Goal: Communication & Community: Answer question/provide support

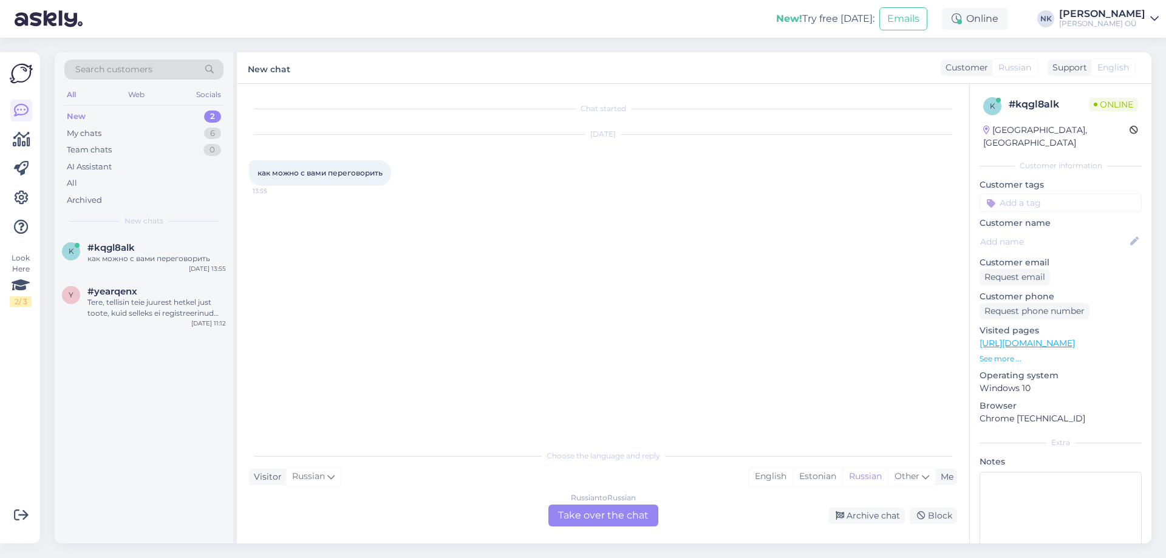
click at [630, 514] on div "Russian to Russian Take over the chat" at bounding box center [603, 515] width 110 height 22
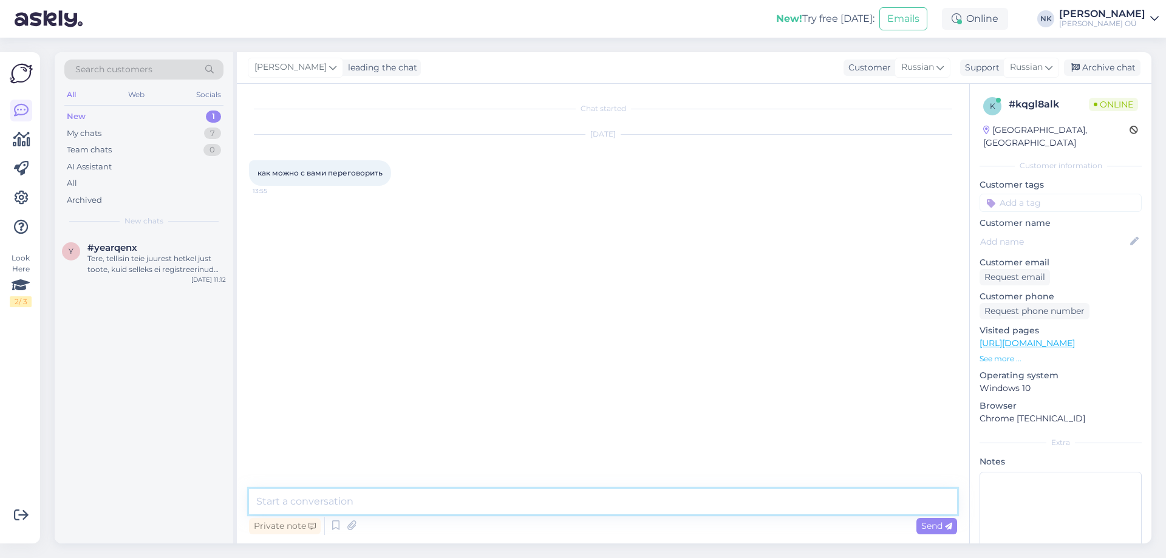
click at [625, 509] on textarea at bounding box center [603, 501] width 708 height 25
click at [617, 501] on textarea at bounding box center [603, 501] width 708 height 25
type textarea "P"
click at [1074, 338] on link "[URL][DOMAIN_NAME]" at bounding box center [1026, 343] width 95 height 11
click at [406, 500] on textarea "Здравствуйте!" at bounding box center [603, 501] width 708 height 25
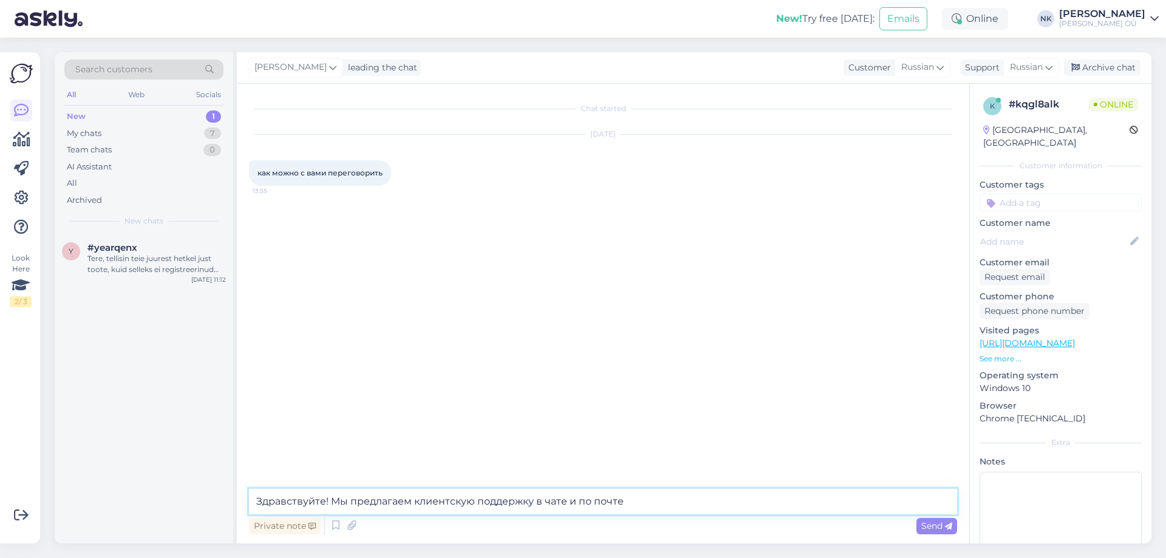
paste textarea "[EMAIL_ADDRESS][DOMAIN_NAME]"
type textarea "Здравствуйте! Мы предлагаем клиентскую поддержку в чате и по почте [EMAIL_ADDRE…"
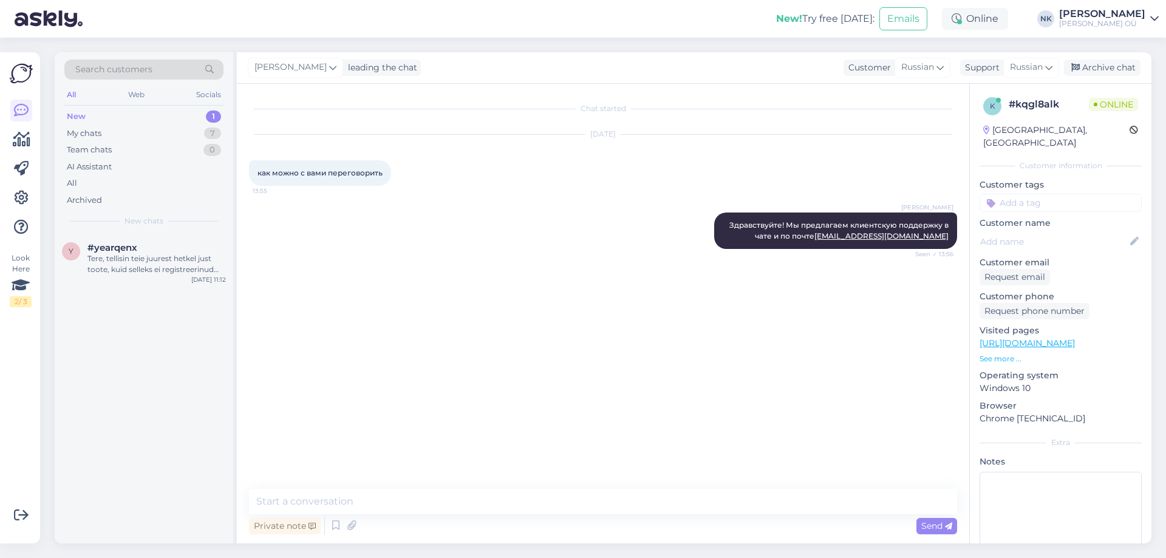
click at [799, 556] on div "Search customers All Web Socials New 1 My chats 7 Team chats 0 AI Assistant All…" at bounding box center [606, 298] width 1118 height 520
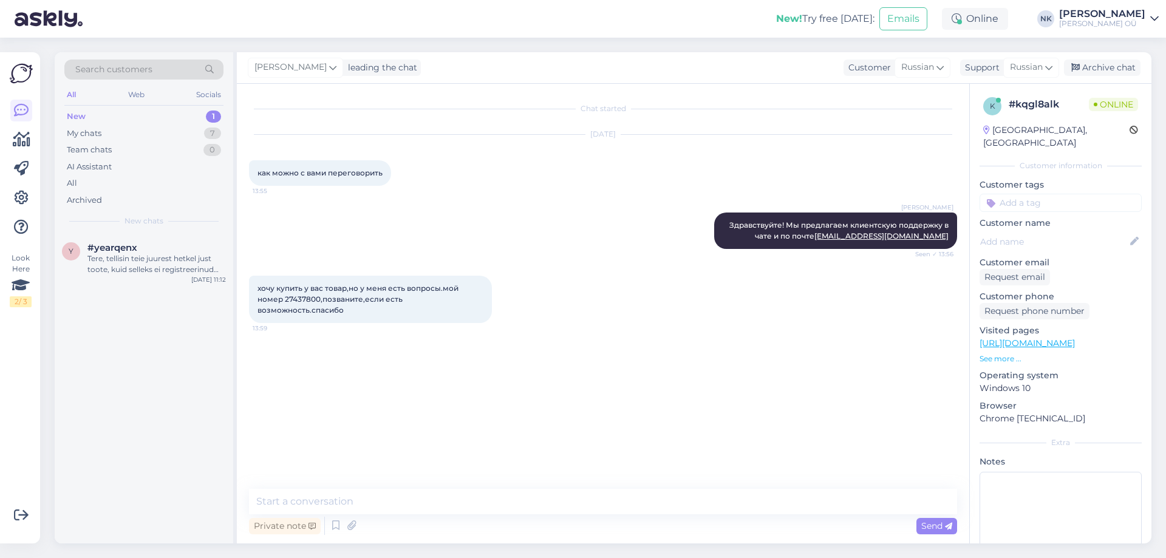
click at [426, 518] on div "Private note Send" at bounding box center [603, 525] width 708 height 23
click at [414, 520] on div "Private note Send" at bounding box center [603, 525] width 708 height 23
click at [439, 523] on div "Private note Send" at bounding box center [603, 525] width 708 height 23
click at [432, 528] on div "Private note Send" at bounding box center [603, 525] width 708 height 23
click at [433, 509] on textarea at bounding box center [603, 501] width 708 height 25
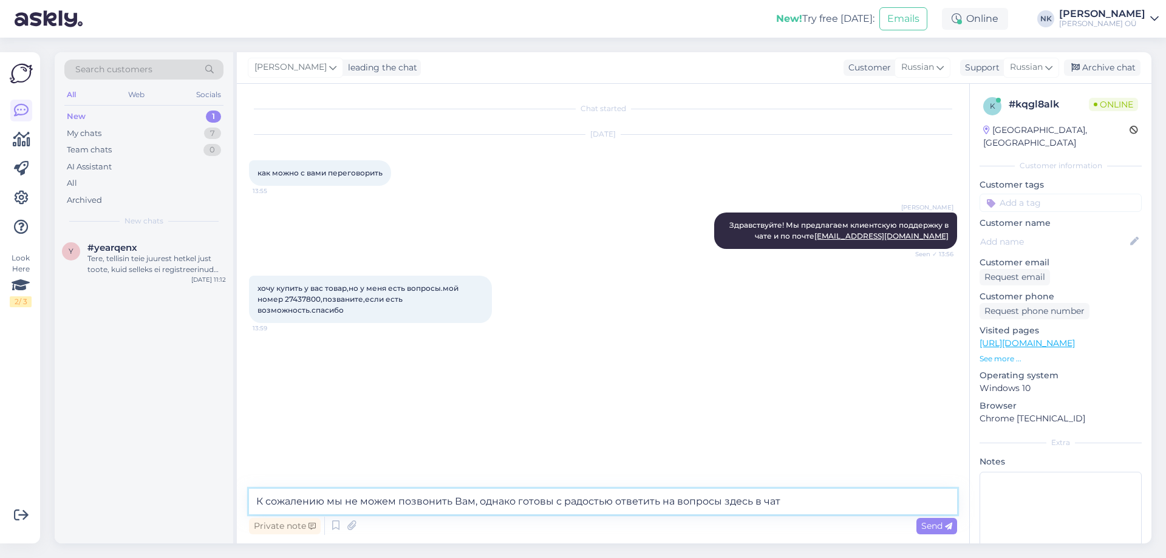
type textarea "К сожалению мы не можем позвонить Вам, однако готовы с радостью ответить на воп…"
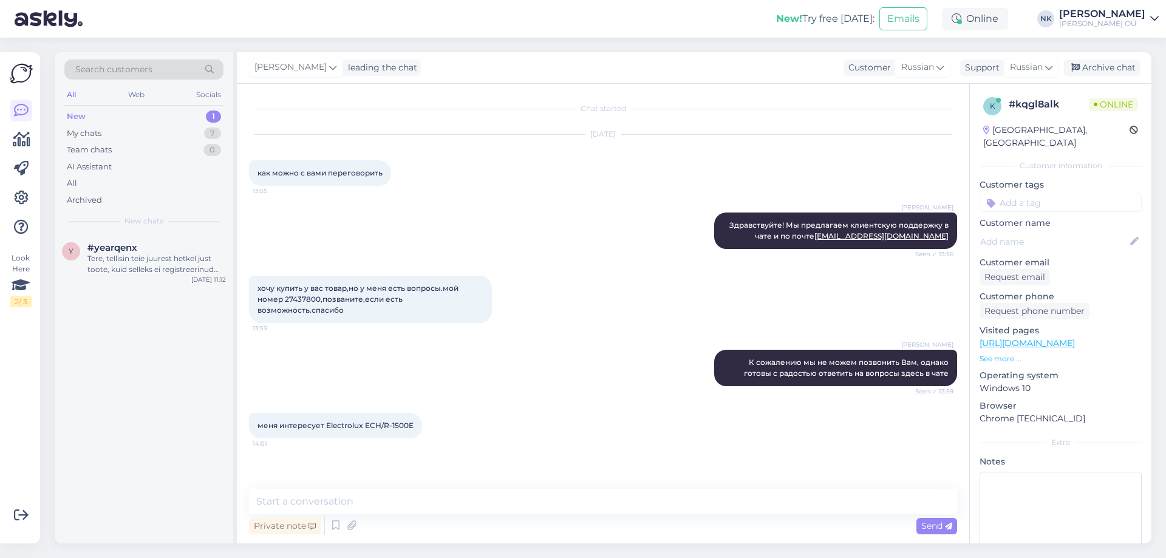
click at [1074, 338] on link "[URL][DOMAIN_NAME]" at bounding box center [1026, 343] width 95 height 11
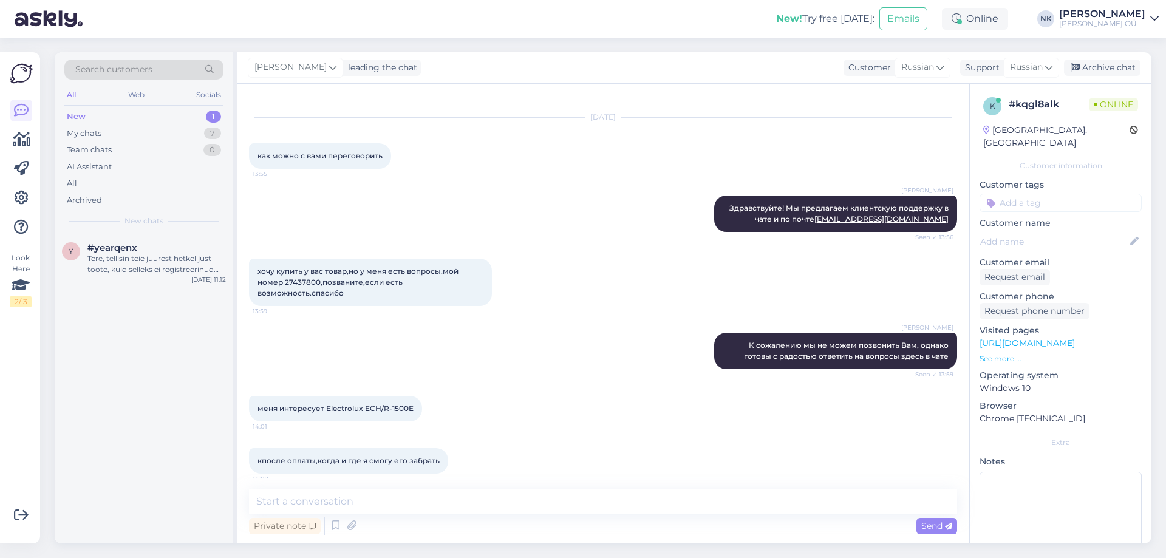
scroll to position [26, 0]
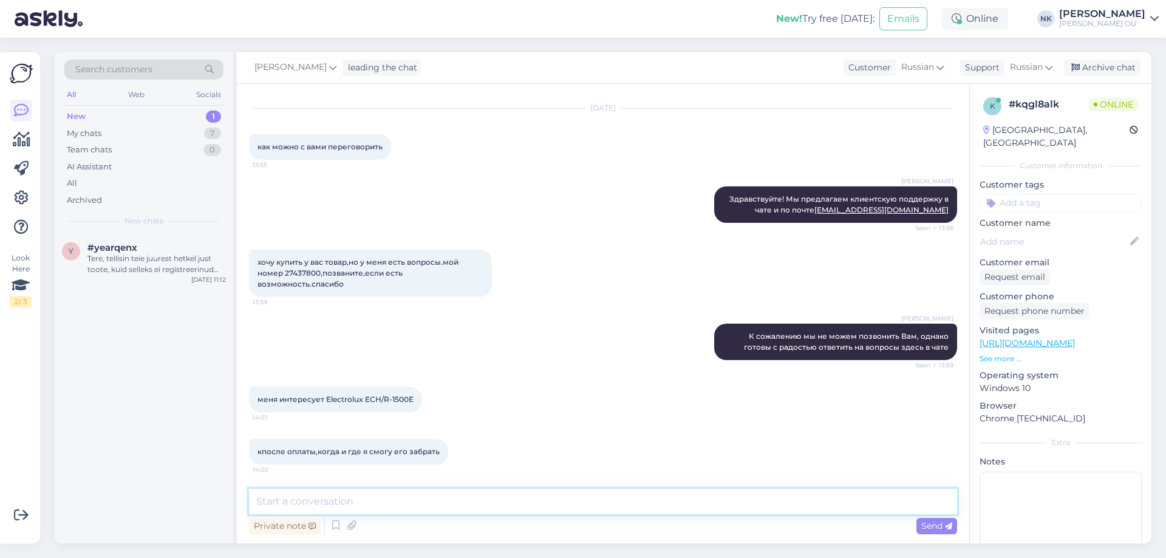
click at [448, 507] on textarea at bounding box center [603, 501] width 708 height 25
click at [389, 502] on textarea at bounding box center [603, 501] width 708 height 25
click at [468, 506] on textarea at bounding box center [603, 501] width 708 height 25
type textarea "М"
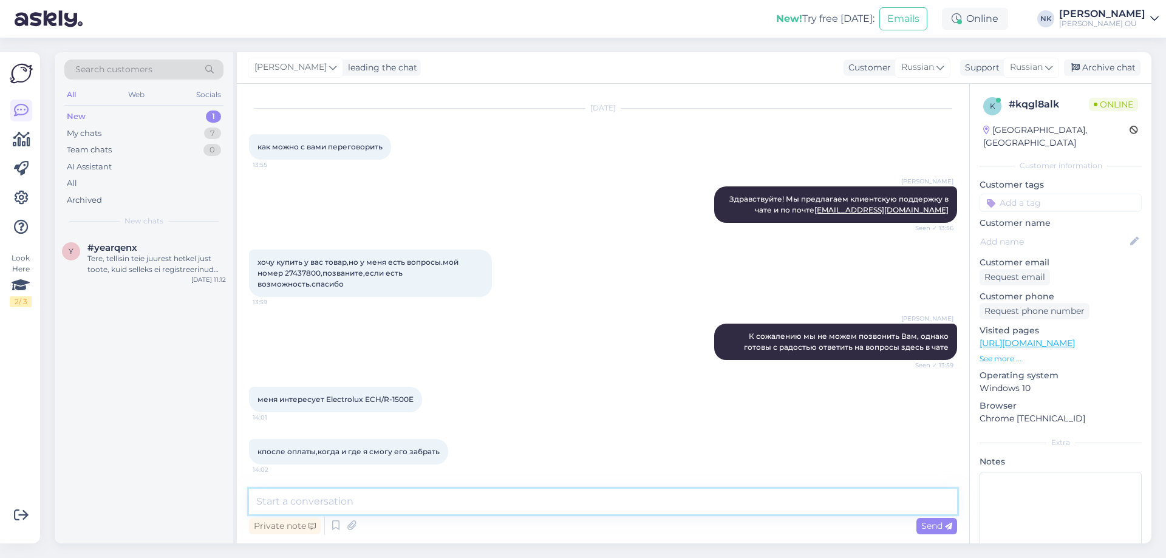
type textarea "Д"
type textarea "Товары можно купить только с доставкой, срок доставки не более трёх дней"
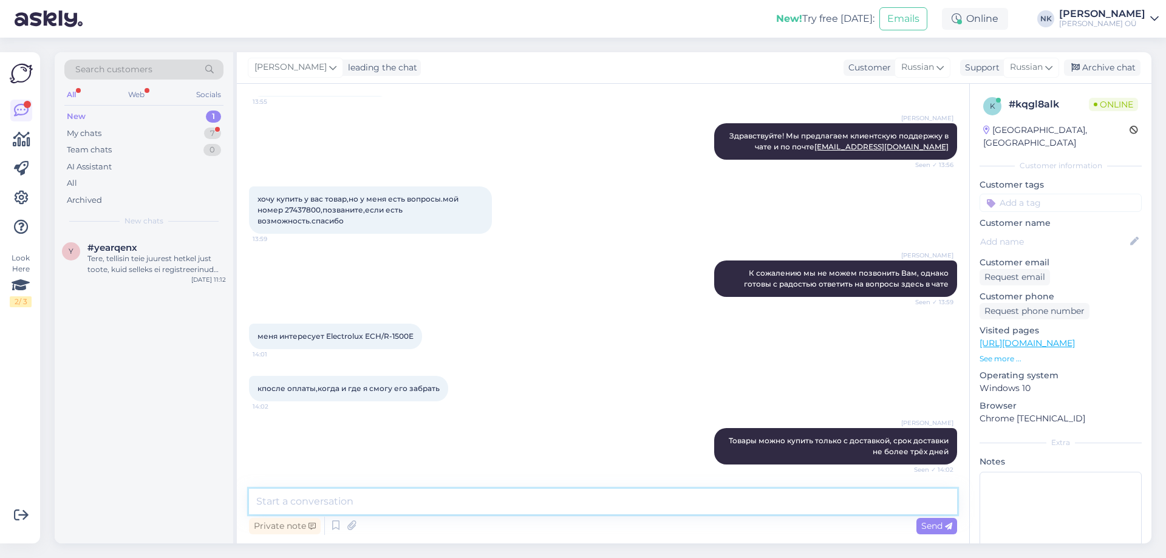
scroll to position [141, 0]
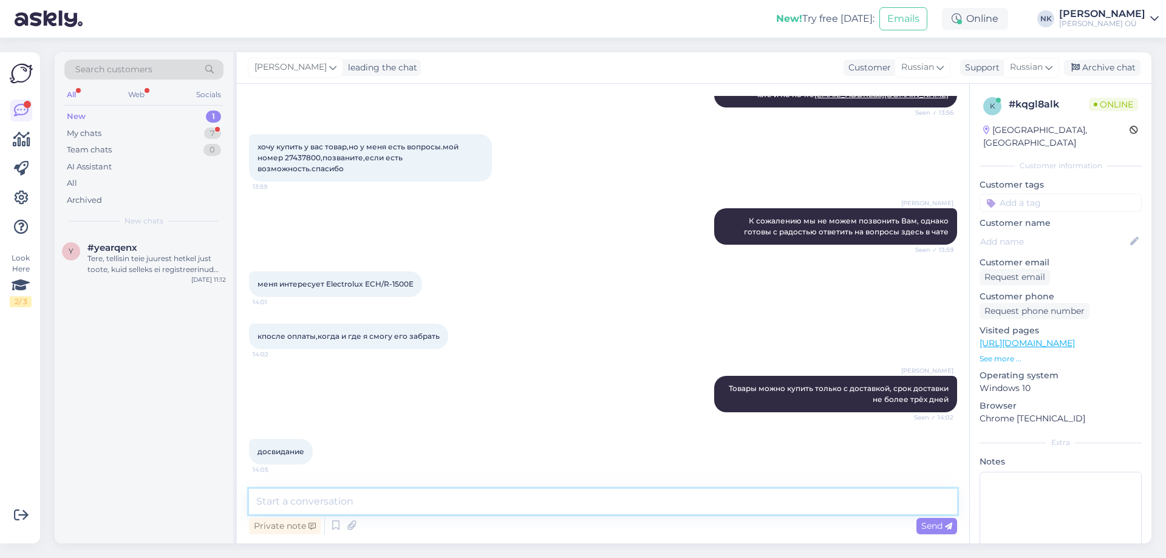
click at [313, 513] on textarea at bounding box center [603, 501] width 708 height 25
click at [316, 504] on textarea at bounding box center [603, 501] width 708 height 25
type textarea "["
type textarea "Хорошего дня"
